Goal: Find specific page/section: Find specific page/section

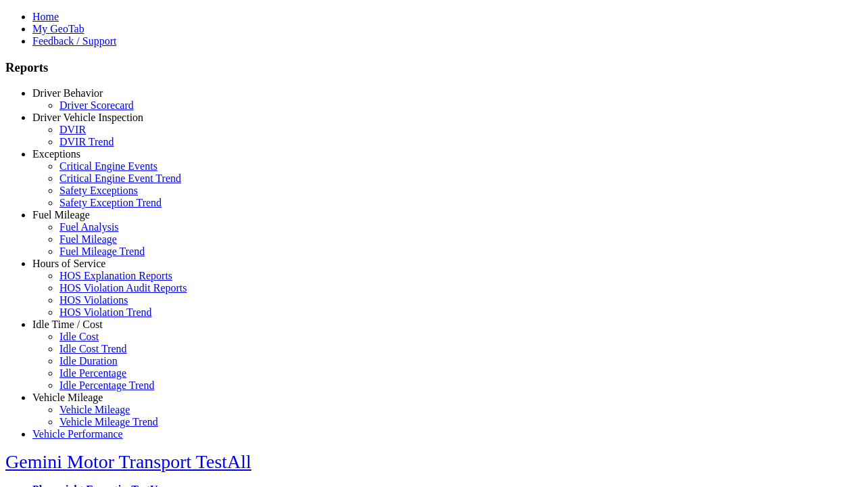
click at [78, 160] on link "Exceptions" at bounding box center [56, 153] width 48 height 11
click at [88, 208] on link "Safety Exception Trend" at bounding box center [110, 202] width 102 height 11
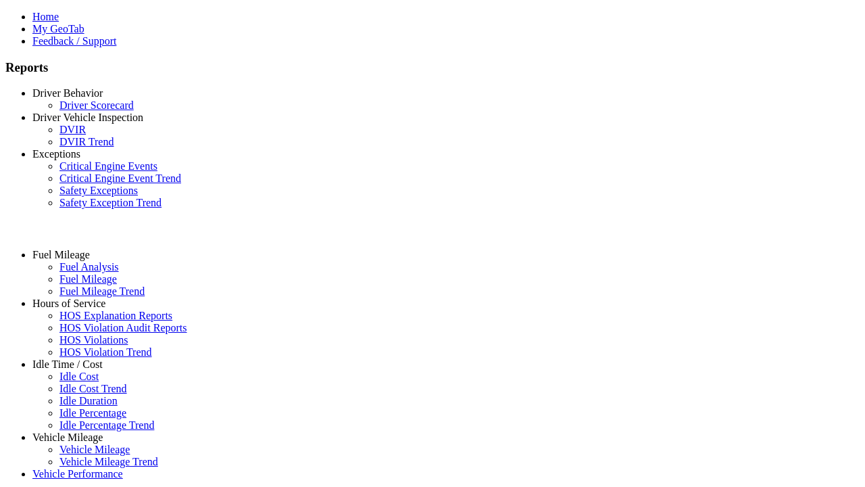
select select "**"
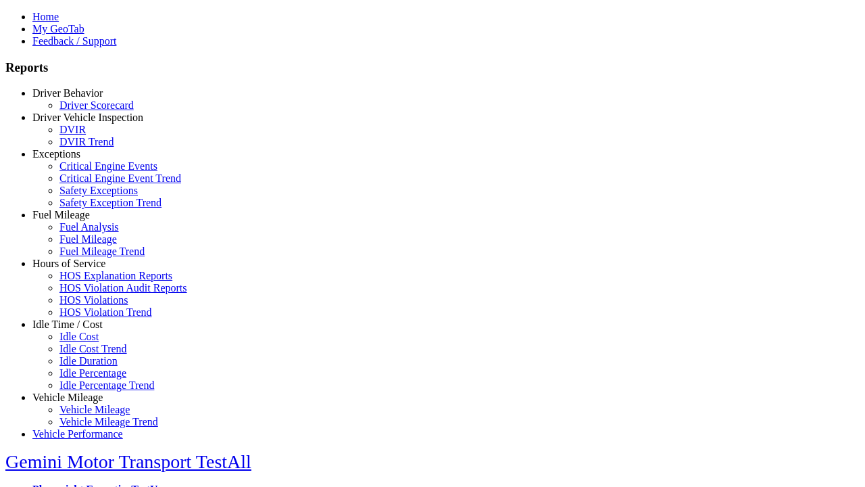
type input "*********"
